Goal: Transaction & Acquisition: Purchase product/service

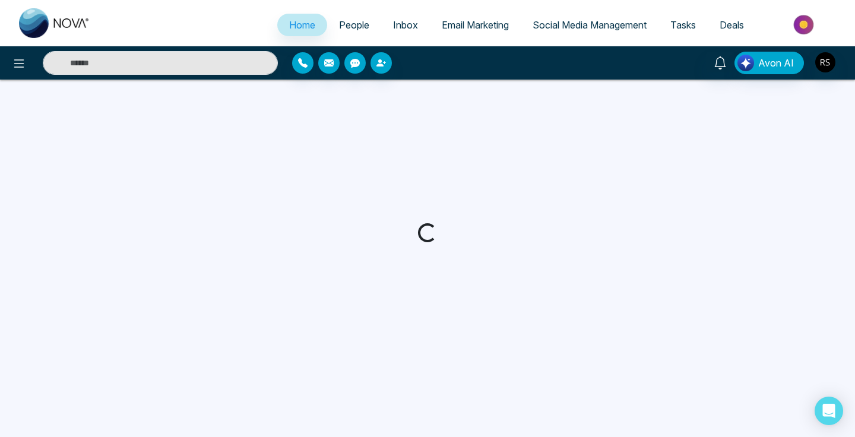
select select "*"
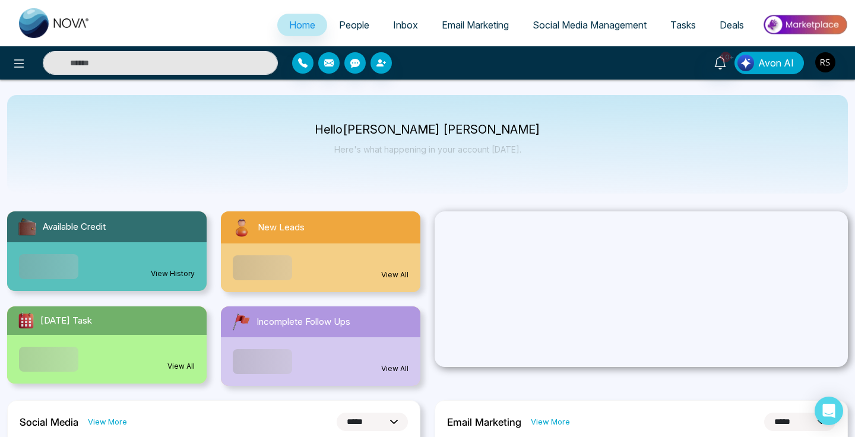
click at [763, 59] on span "Avon AI" at bounding box center [777, 63] width 36 height 14
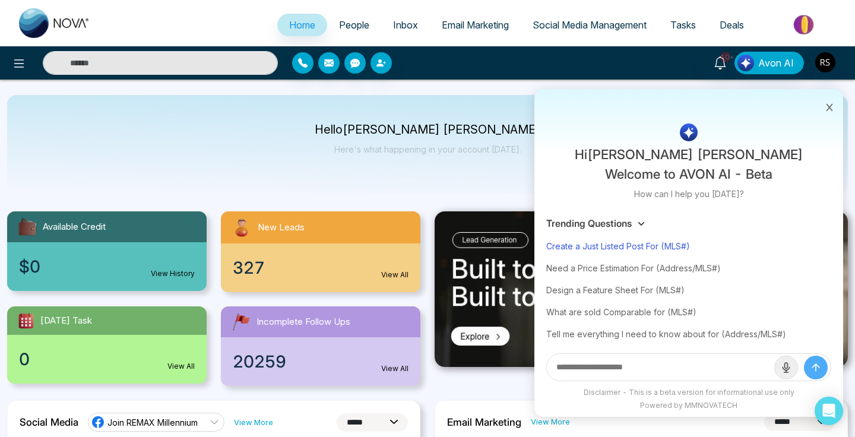
click at [668, 249] on div "Create a Just Listed Post For (MLS#)" at bounding box center [689, 246] width 285 height 22
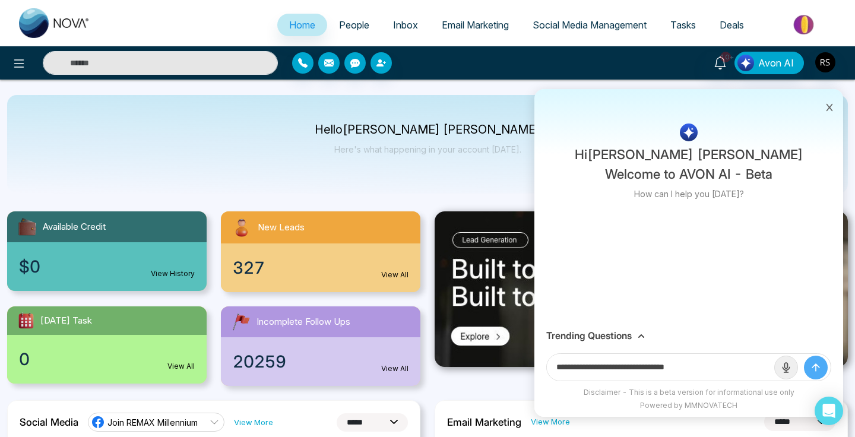
click at [724, 372] on input "**********" at bounding box center [661, 367] width 228 height 27
paste input "*********"
type input "**********"
click at [823, 368] on button "submit" at bounding box center [816, 368] width 24 height 24
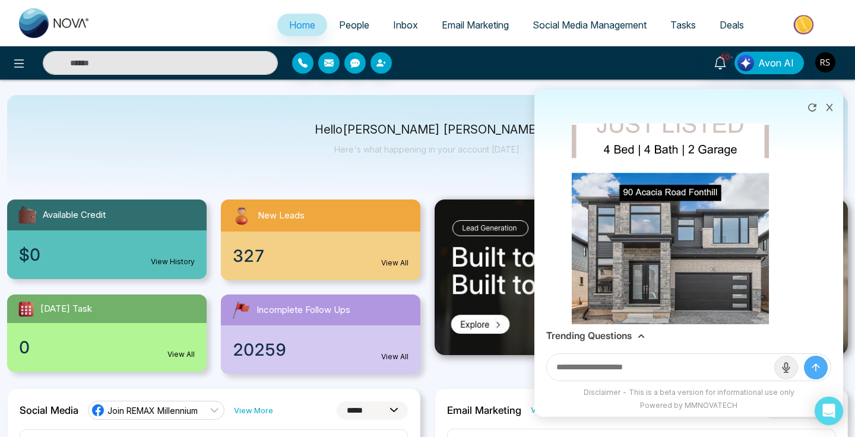
scroll to position [229, 0]
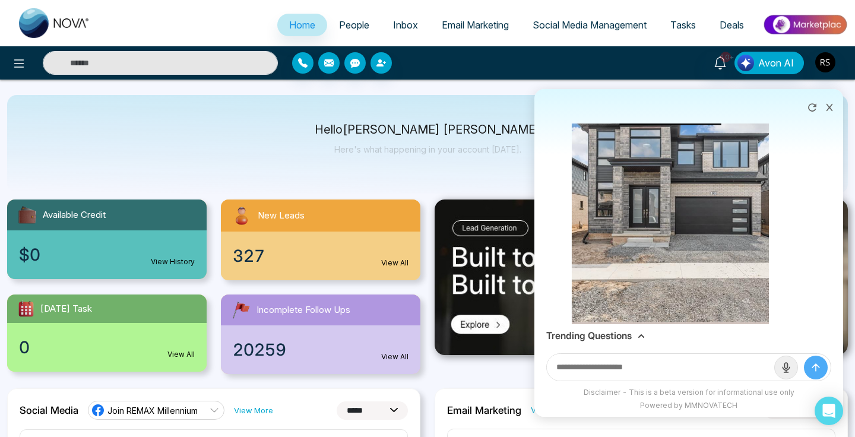
click at [703, 241] on img at bounding box center [671, 190] width 198 height 351
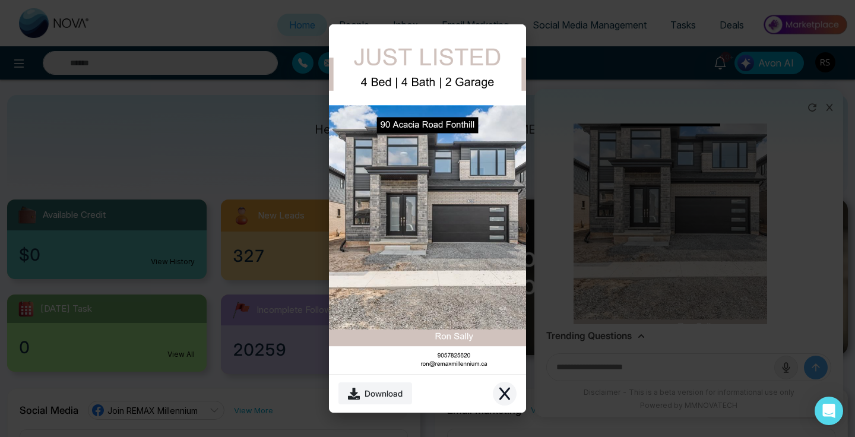
click at [502, 399] on icon "Close modal" at bounding box center [505, 394] width 14 height 14
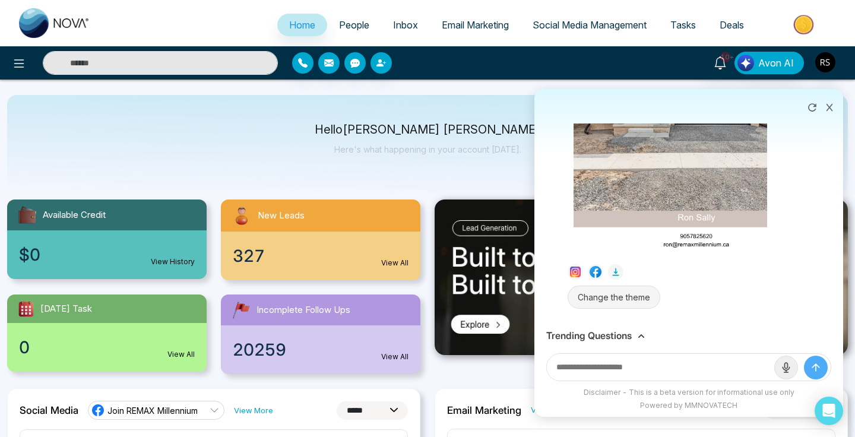
click at [627, 293] on button "Change the theme" at bounding box center [614, 297] width 93 height 23
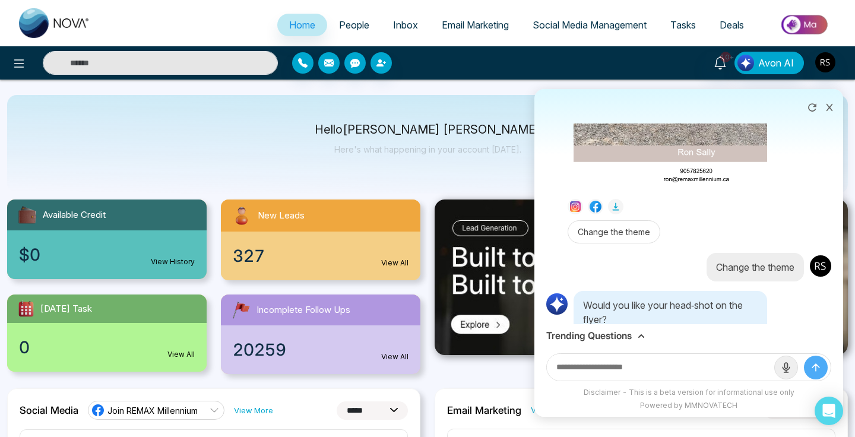
scroll to position [457, 0]
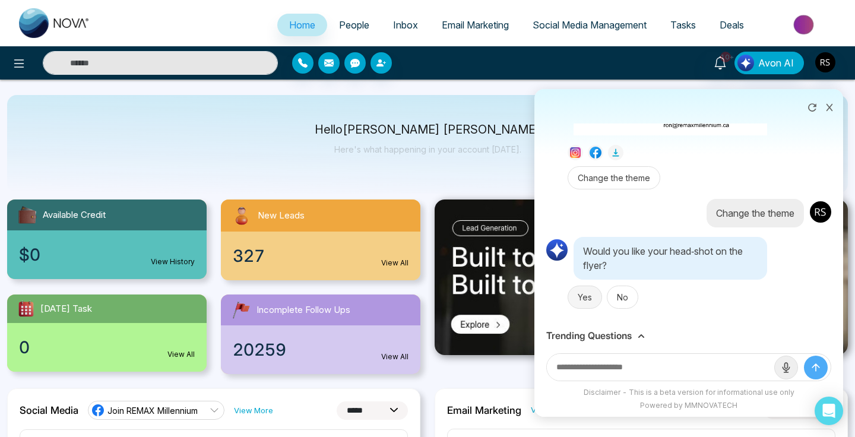
click at [585, 297] on button "Yes" at bounding box center [585, 297] width 34 height 23
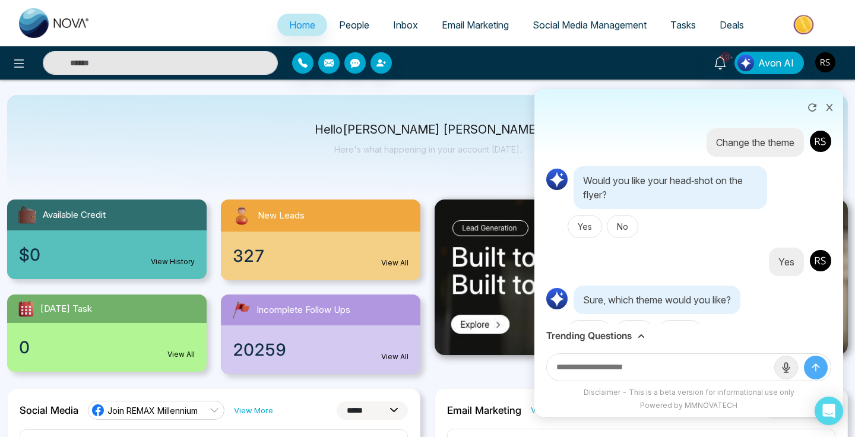
scroll to position [557, 0]
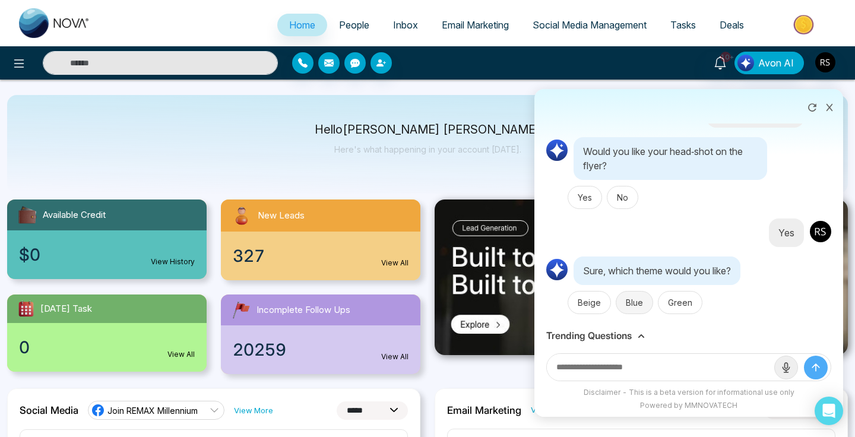
click at [631, 313] on button "Blue" at bounding box center [634, 302] width 37 height 23
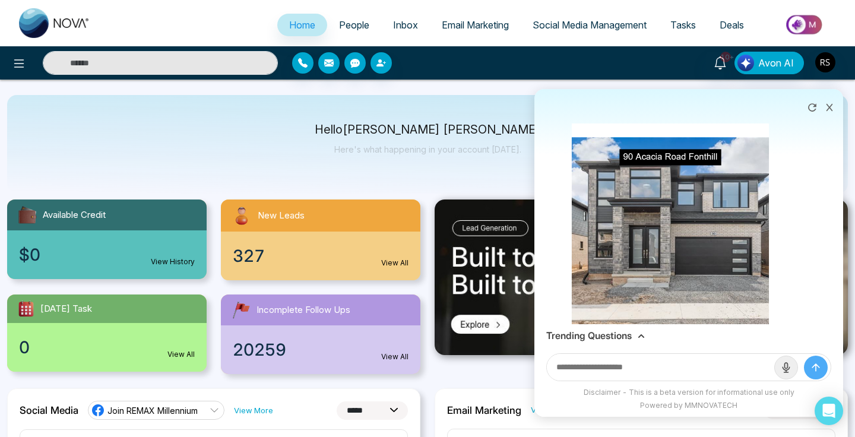
scroll to position [876, 0]
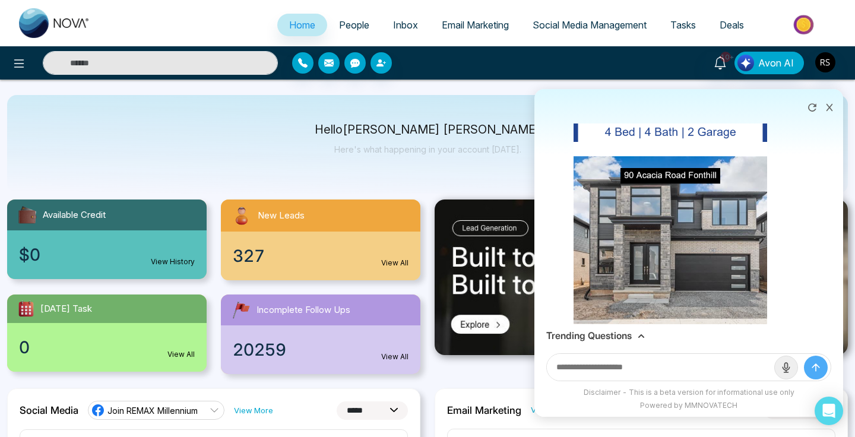
click at [813, 106] on icon at bounding box center [813, 108] width 12 height 12
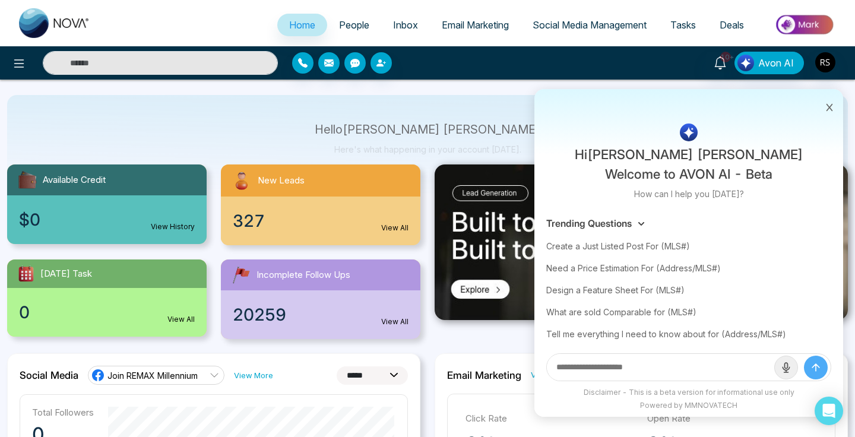
scroll to position [51, 0]
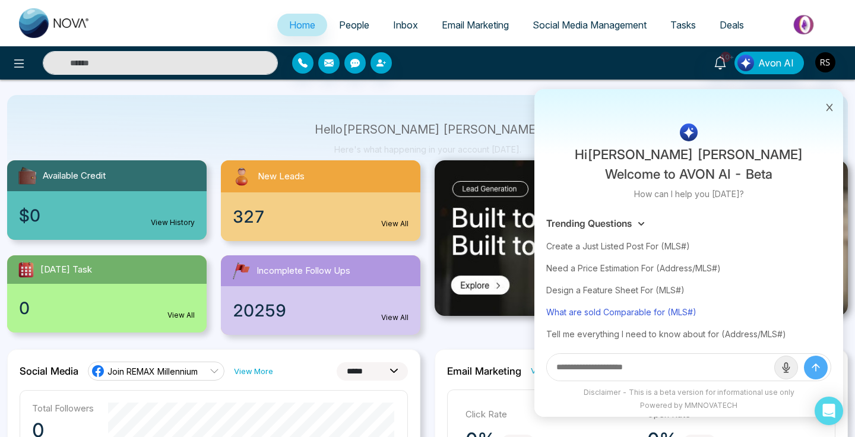
click at [629, 314] on div "What are sold Comparable for (MLS#)" at bounding box center [689, 312] width 285 height 22
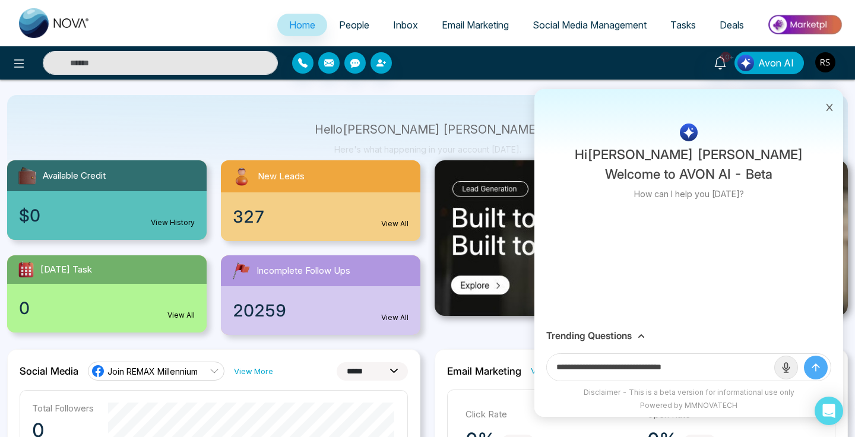
click at [725, 376] on input "**********" at bounding box center [661, 367] width 228 height 27
paste input "*********"
type input "**********"
click at [804, 356] on button "submit" at bounding box center [816, 368] width 24 height 24
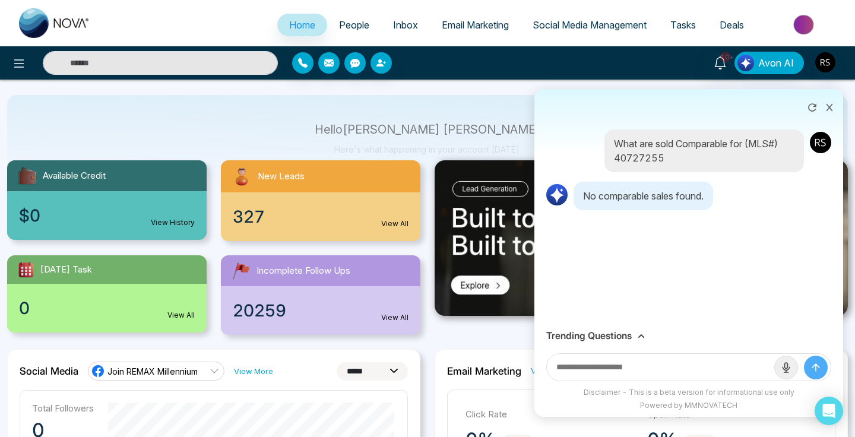
scroll to position [61, 0]
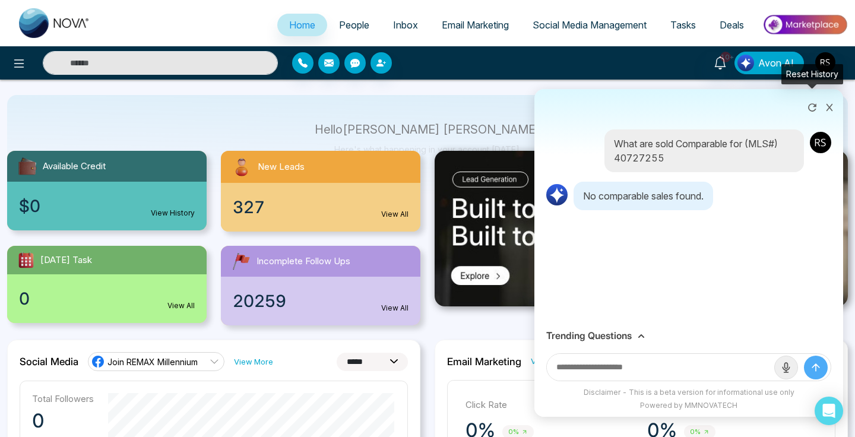
click at [816, 105] on icon at bounding box center [812, 107] width 8 height 8
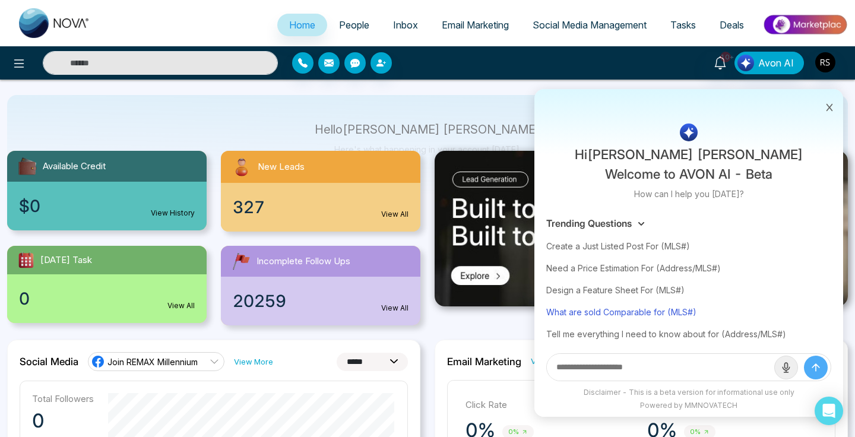
scroll to position [3, 0]
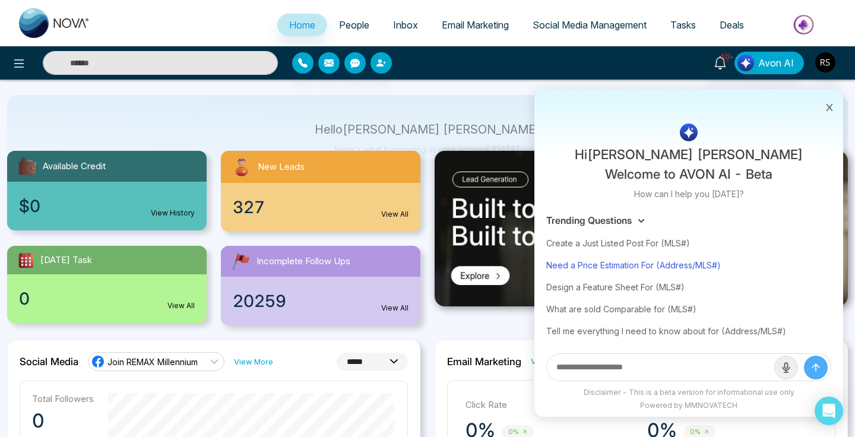
click at [686, 271] on div "Need a Price Estimation For (Address/MLS#)" at bounding box center [689, 265] width 285 height 22
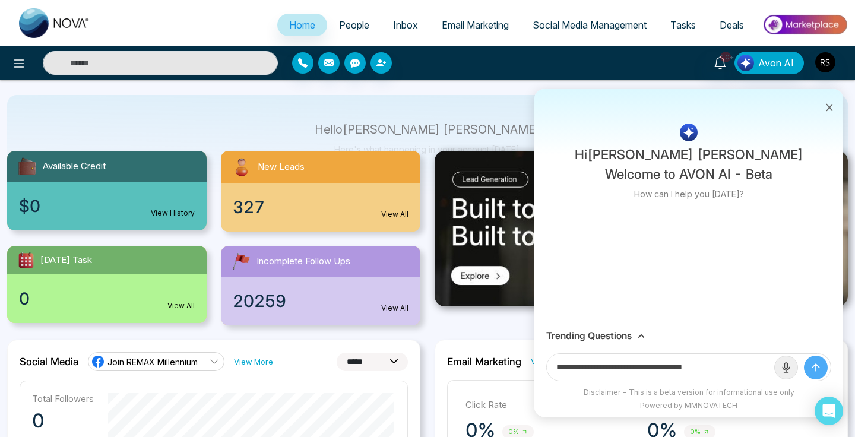
scroll to position [0, 0]
click at [755, 373] on input "**********" at bounding box center [661, 367] width 228 height 27
paste input "*********"
type input "**********"
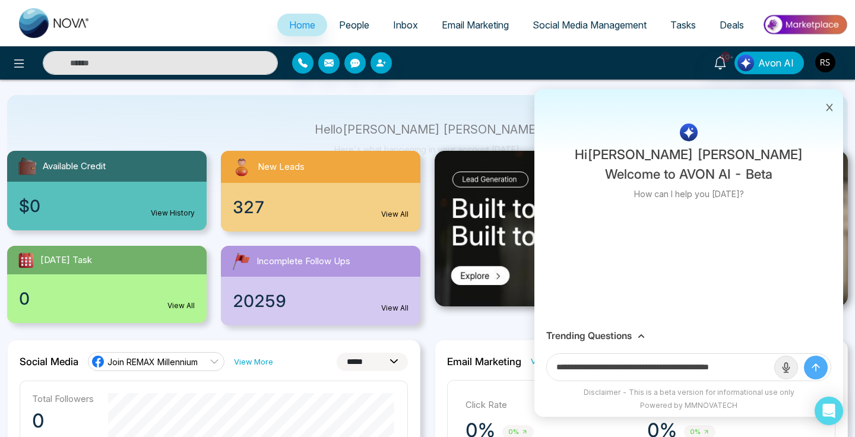
click at [804, 356] on button "submit" at bounding box center [816, 368] width 24 height 24
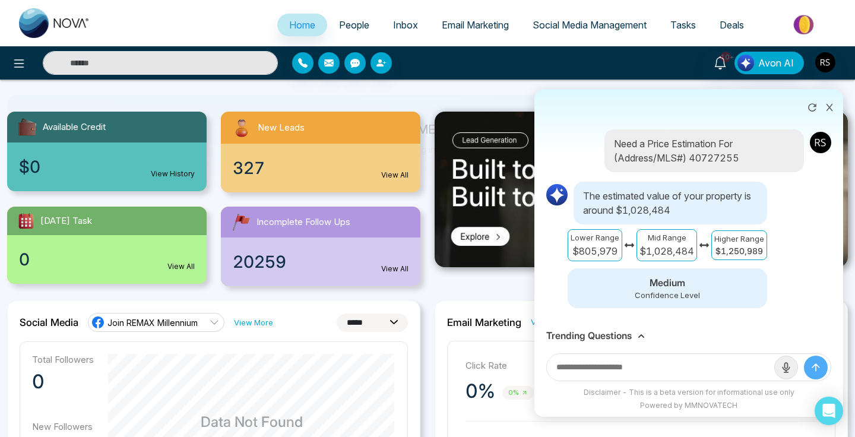
scroll to position [106, 0]
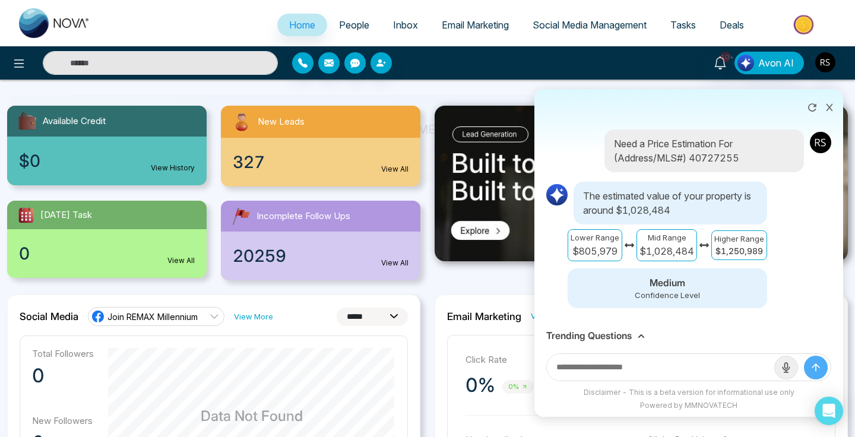
click at [832, 101] on button at bounding box center [829, 106] width 15 height 23
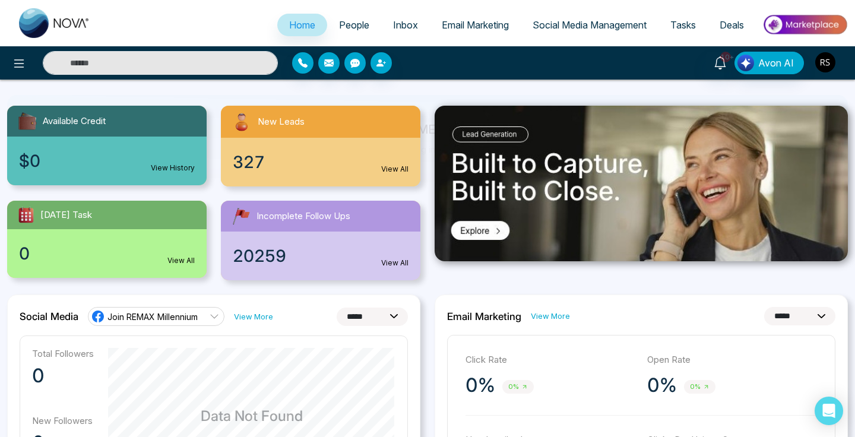
click at [824, 58] on img "button" at bounding box center [826, 62] width 20 height 20
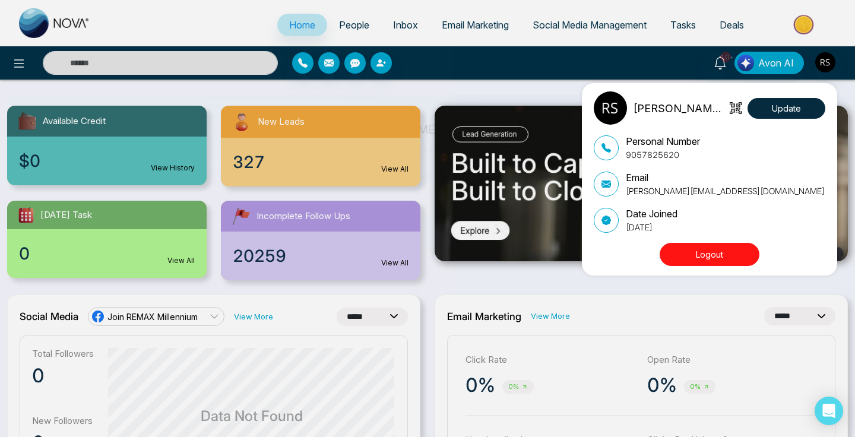
click at [806, 61] on div "[PERSON_NAME] [PERSON_NAME] Update Personal Number 9057825620 Email [PERSON_NAM…" at bounding box center [427, 218] width 855 height 437
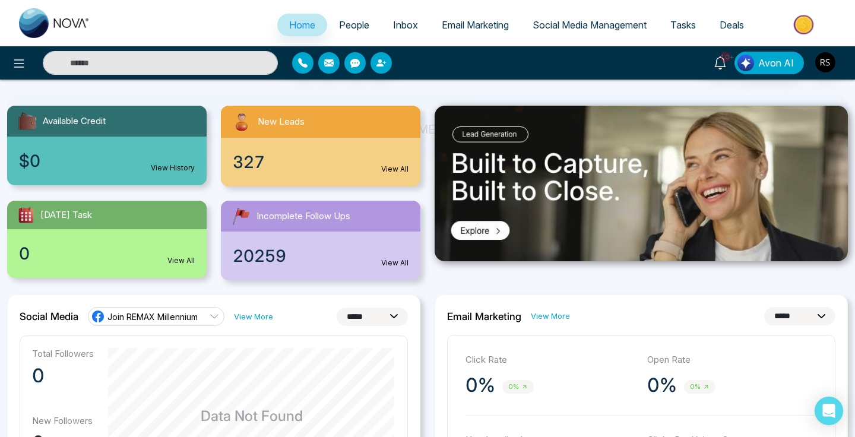
click at [549, 24] on span "Social Media Management" at bounding box center [590, 25] width 114 height 12
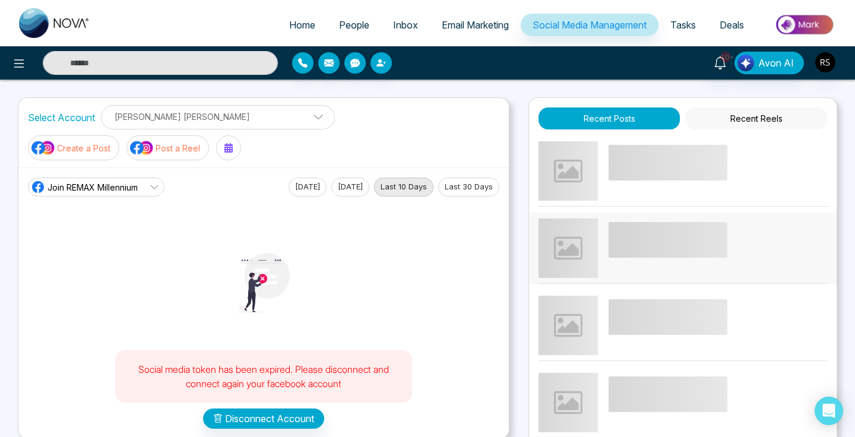
scroll to position [2, 0]
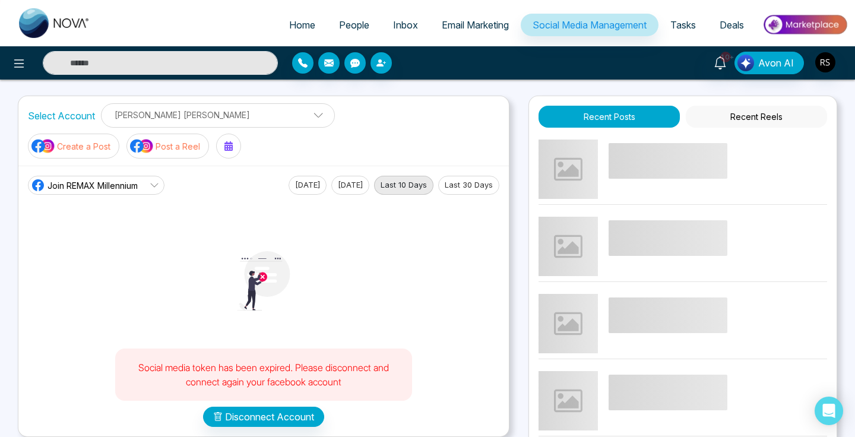
click at [748, 115] on button "Recent Reels" at bounding box center [756, 117] width 141 height 22
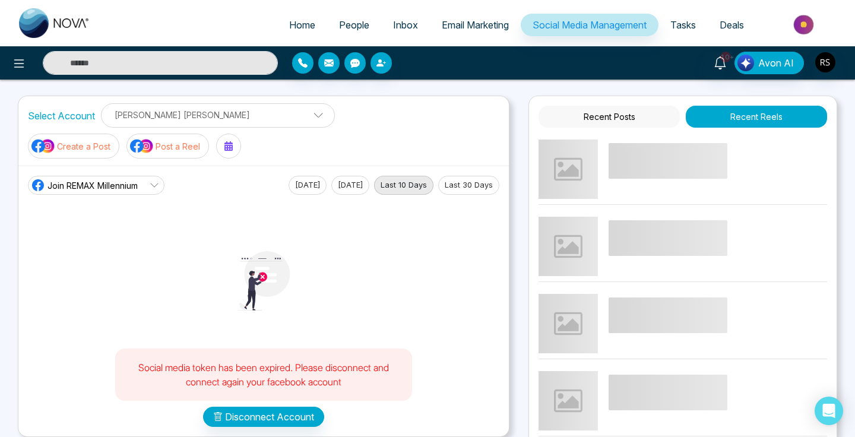
click at [650, 112] on button "Recent Posts" at bounding box center [609, 117] width 141 height 22
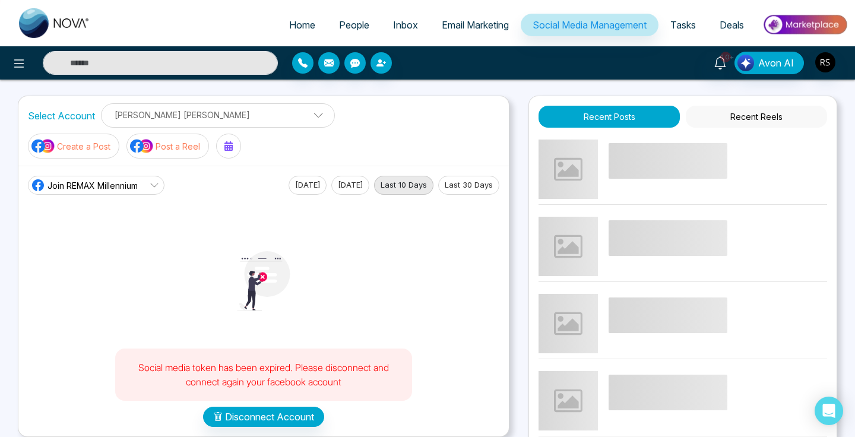
click at [481, 21] on span "Email Marketing" at bounding box center [475, 25] width 67 height 12
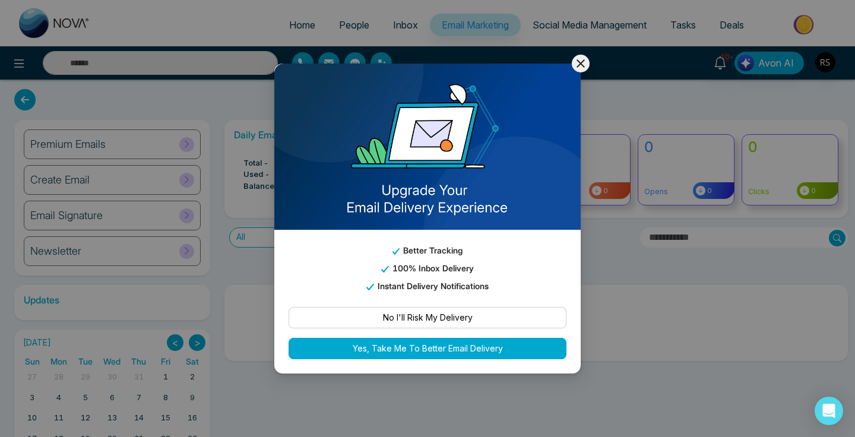
click at [579, 62] on icon at bounding box center [581, 63] width 8 height 8
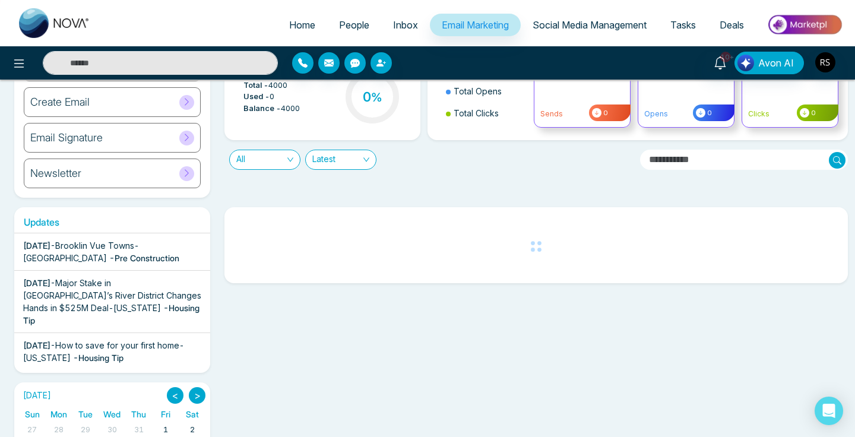
scroll to position [78, 0]
click at [342, 21] on span "People" at bounding box center [354, 25] width 30 height 12
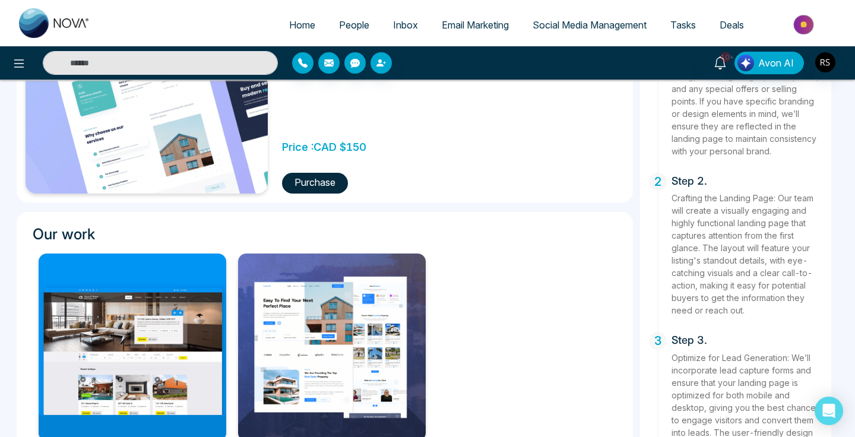
scroll to position [264, 0]
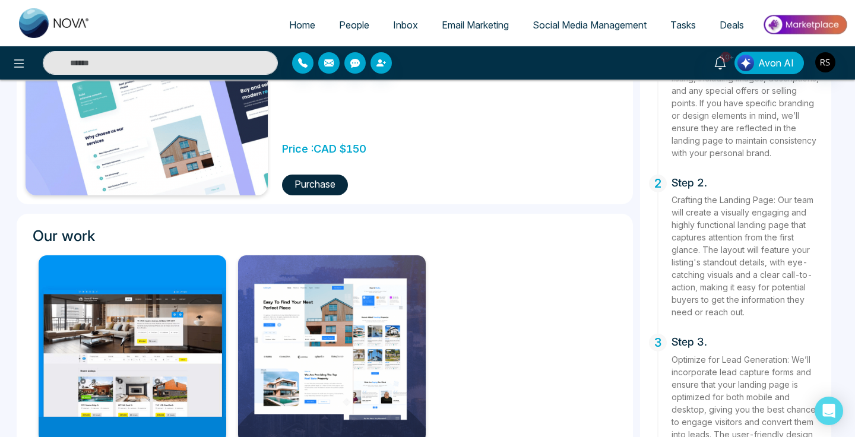
click at [210, 329] on img at bounding box center [133, 349] width 188 height 188
click at [308, 331] on img at bounding box center [332, 349] width 188 height 188
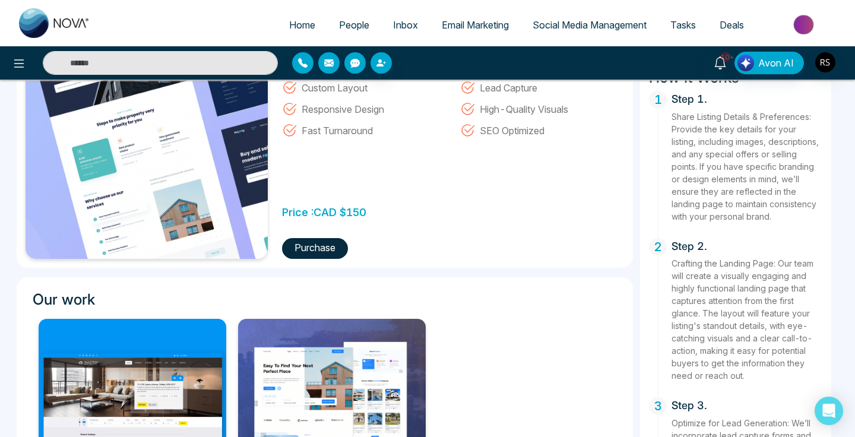
scroll to position [178, 0]
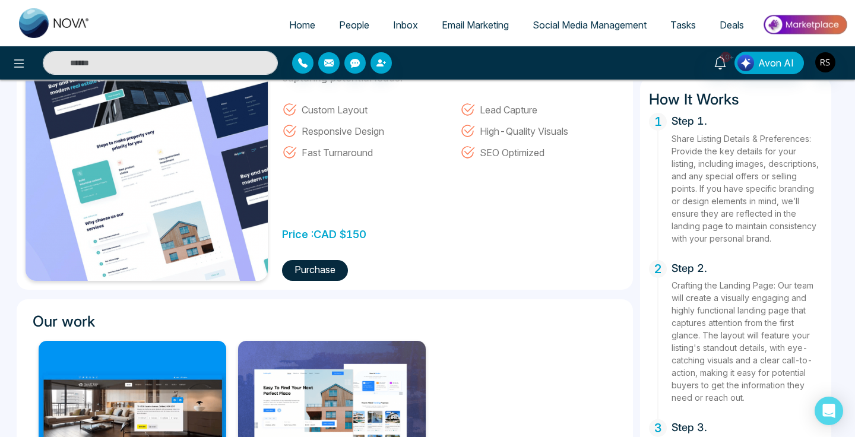
click at [314, 271] on button "Purchase" at bounding box center [315, 270] width 66 height 21
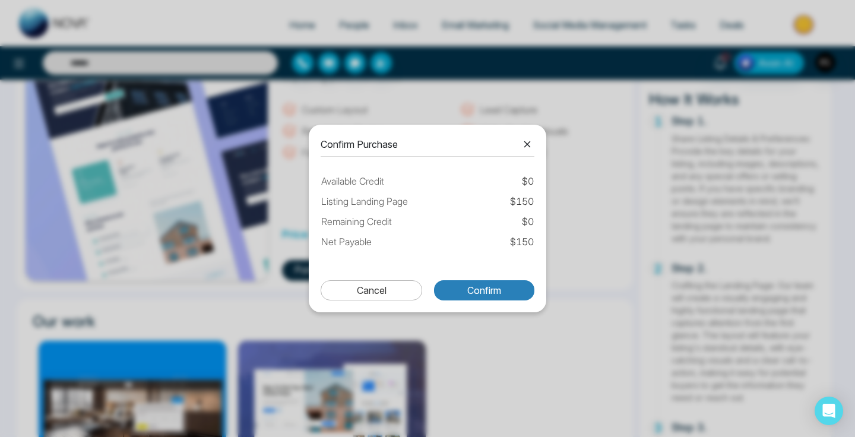
click at [501, 298] on button "Confirm" at bounding box center [484, 290] width 100 height 20
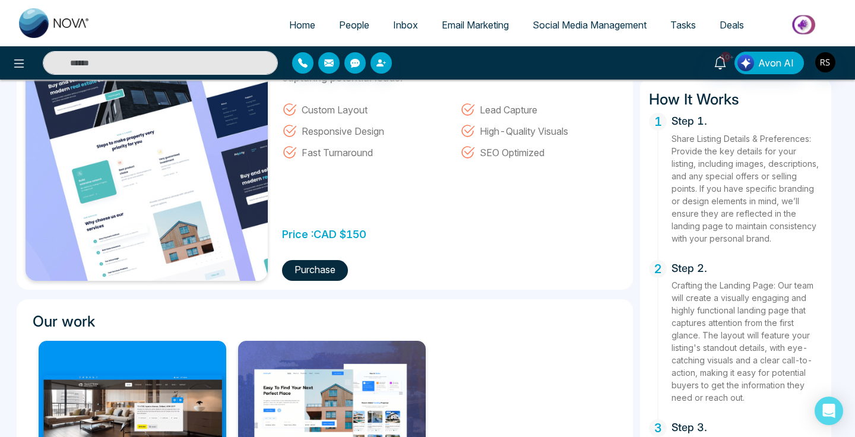
scroll to position [0, 0]
